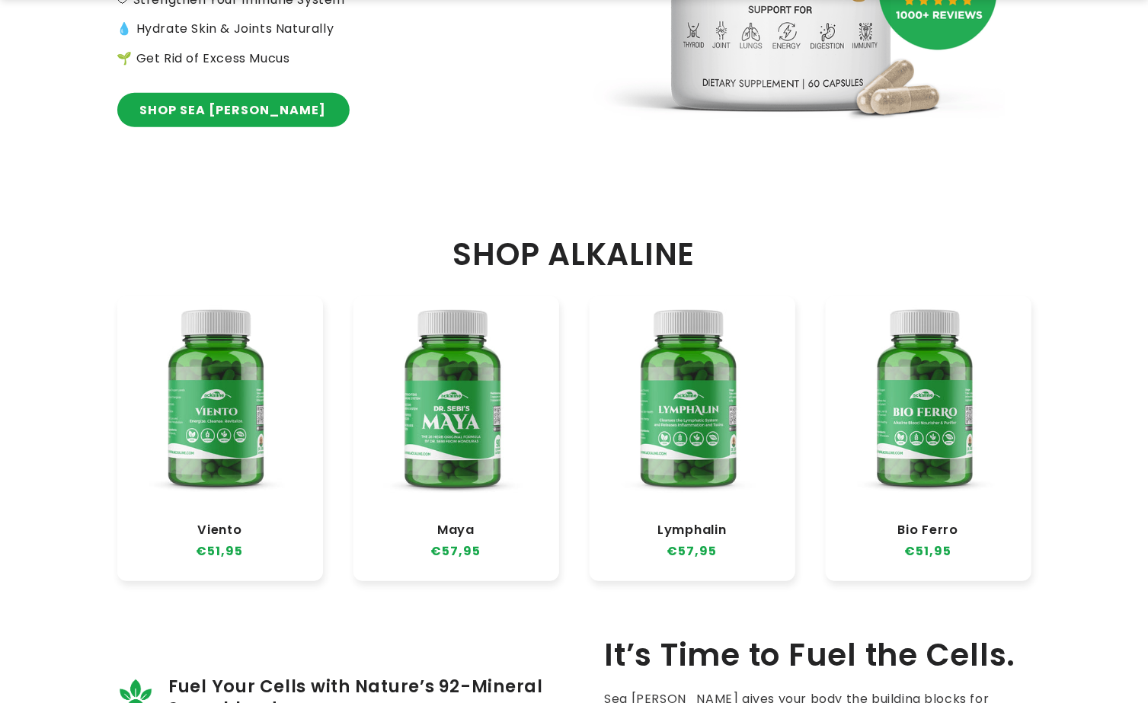
scroll to position [698, 0]
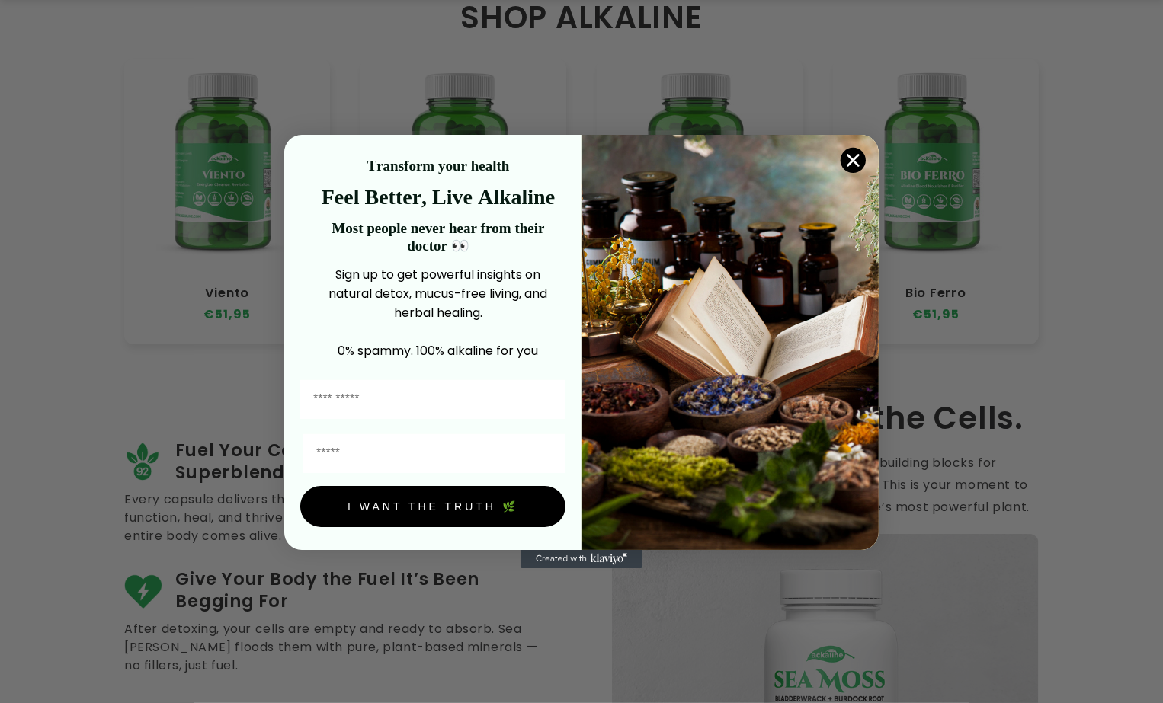
click at [152, 154] on circle "Close dialog" at bounding box center [852, 160] width 25 height 25
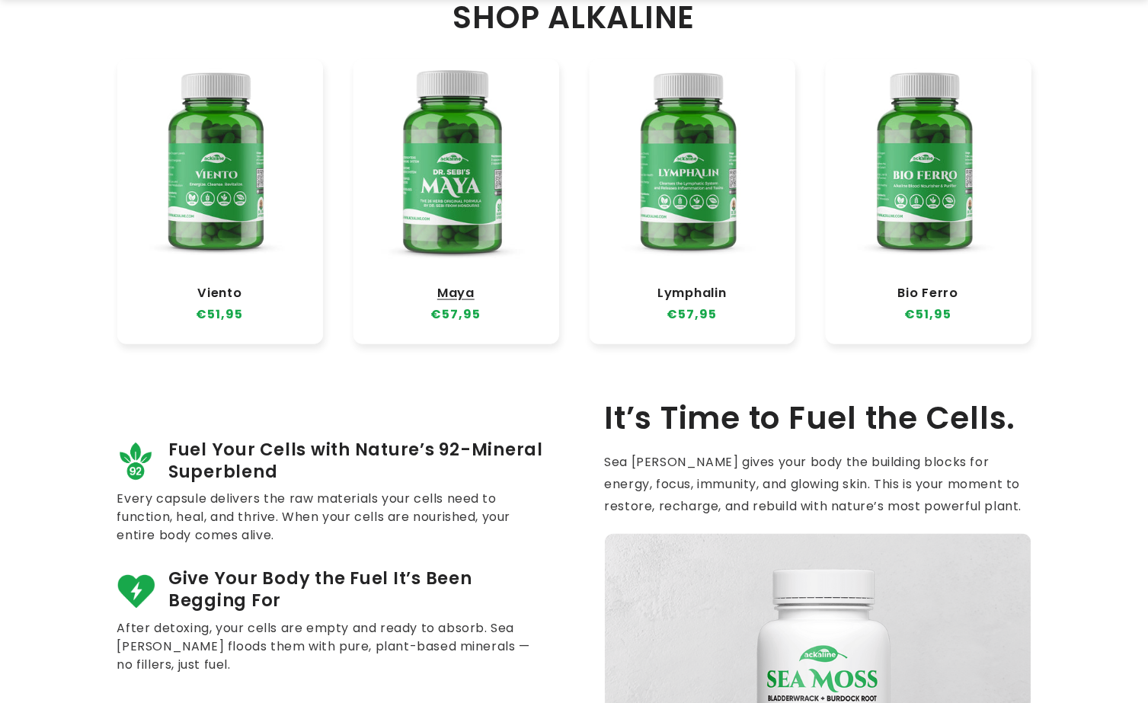
click at [152, 181] on link "Maya" at bounding box center [456, 293] width 175 height 15
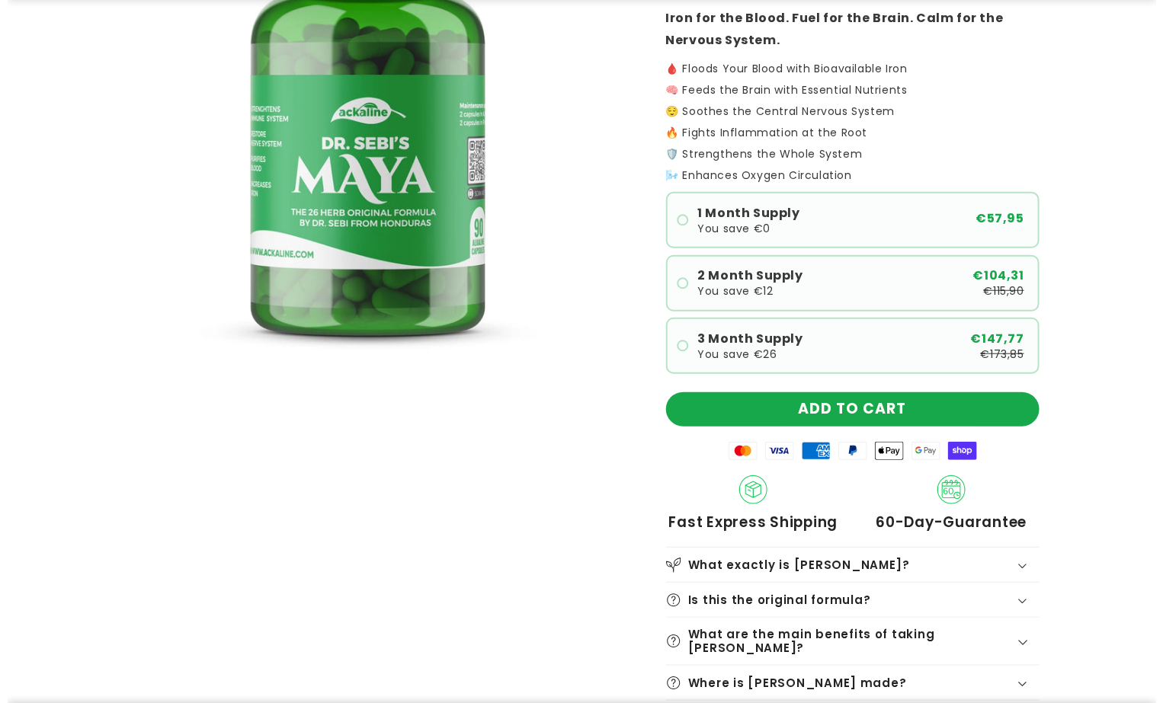
scroll to position [381, 0]
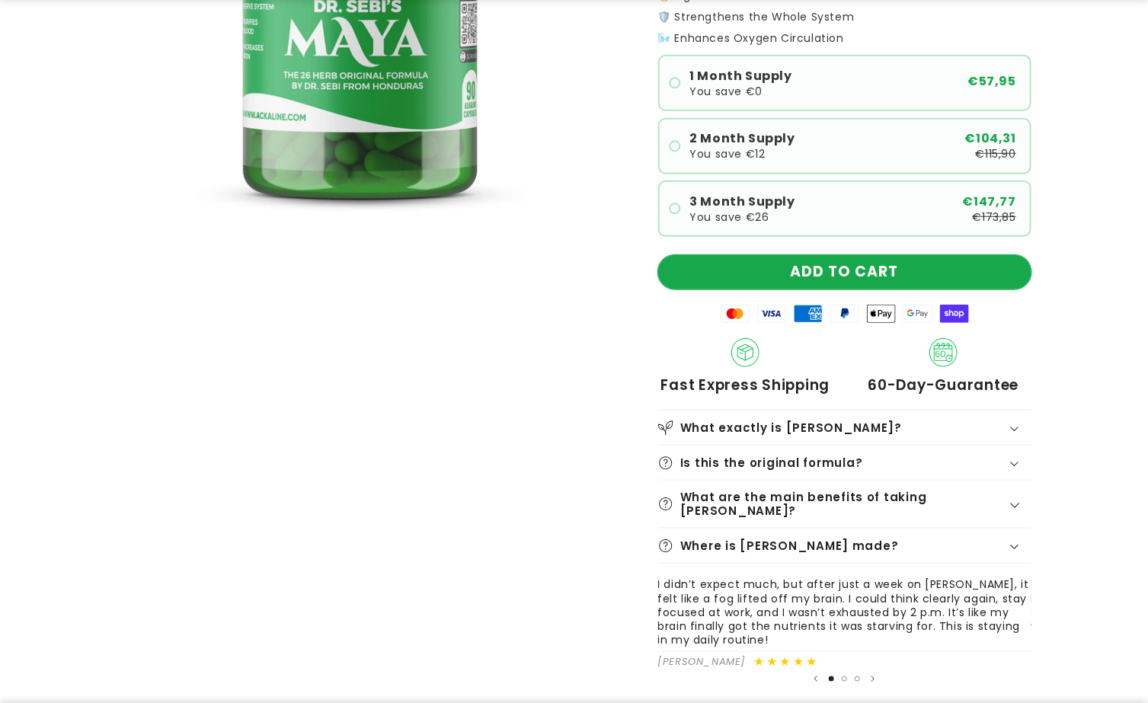
click at [811, 270] on button "ADD TO CART" at bounding box center [844, 272] width 373 height 34
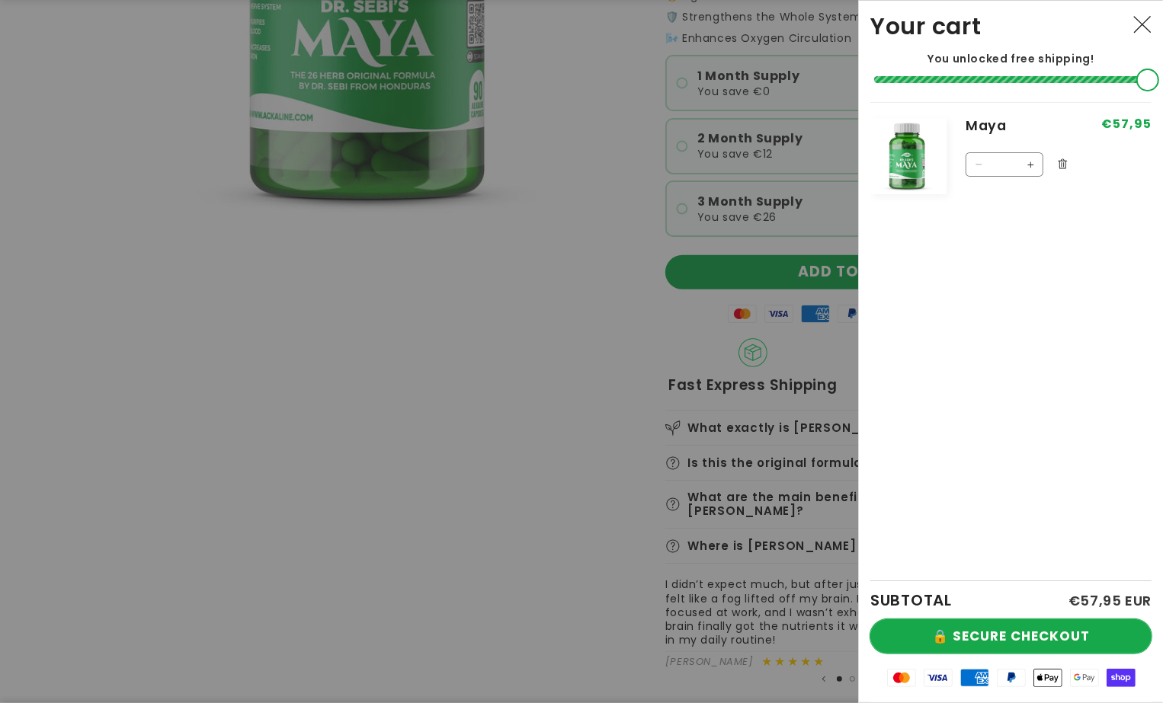
click at [1011, 626] on button "🔒 SECURE CHECKOUT" at bounding box center [1010, 636] width 281 height 34
